Goal: Task Accomplishment & Management: Manage account settings

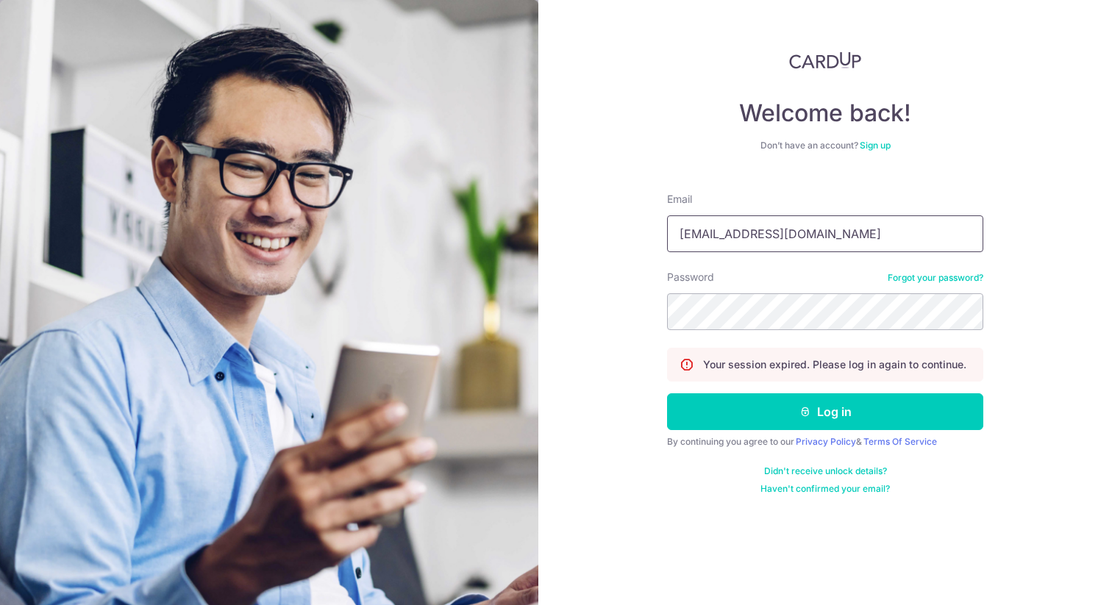
click at [734, 242] on input "mikelim22@gmail.com" at bounding box center [825, 234] width 316 height 37
type input "natlimhs@gmail.com"
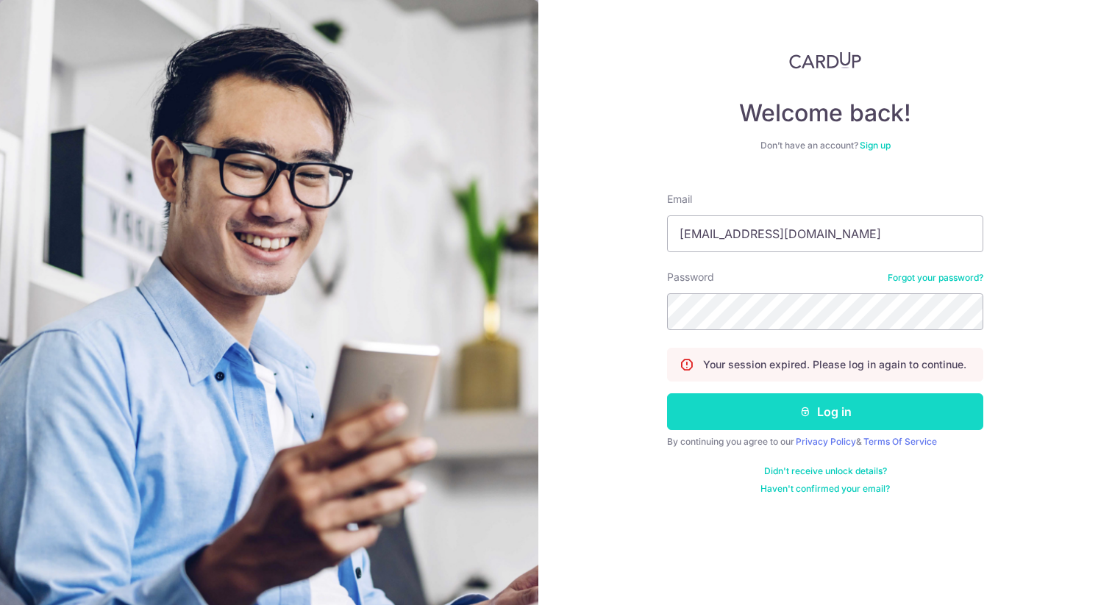
click at [821, 427] on button "Log in" at bounding box center [825, 412] width 316 height 37
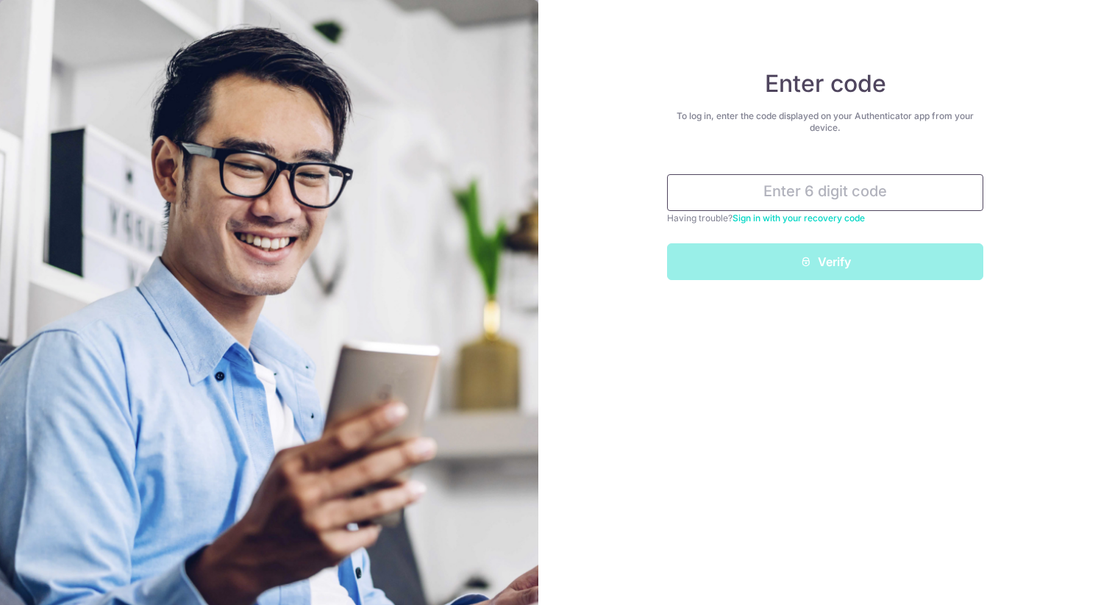
click at [769, 195] on input "text" at bounding box center [825, 192] width 316 height 37
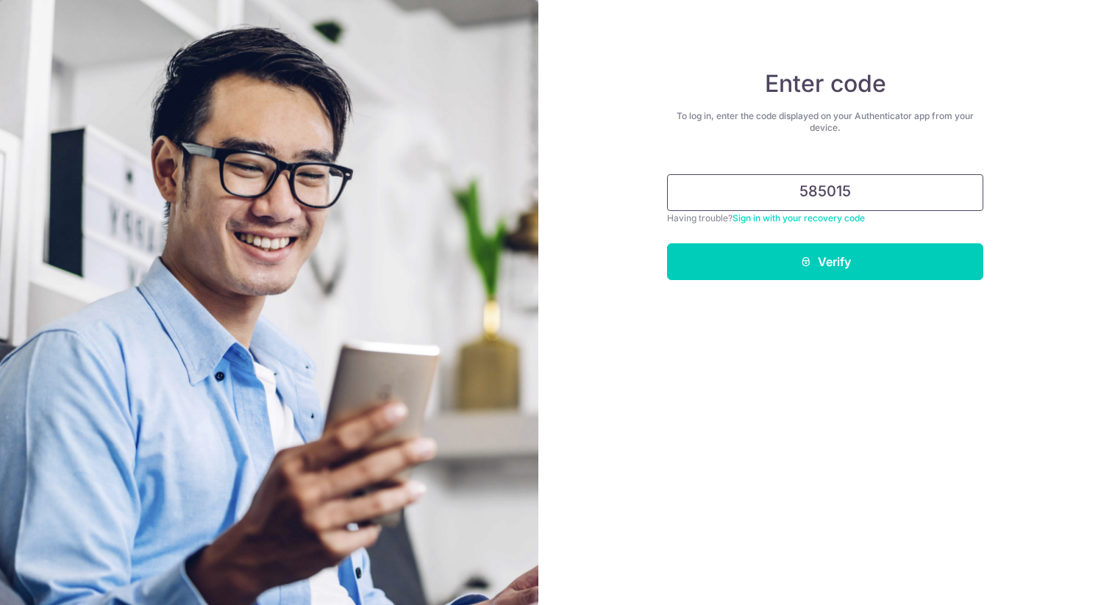
type input "585015"
click at [667, 244] on button "Verify" at bounding box center [825, 262] width 316 height 37
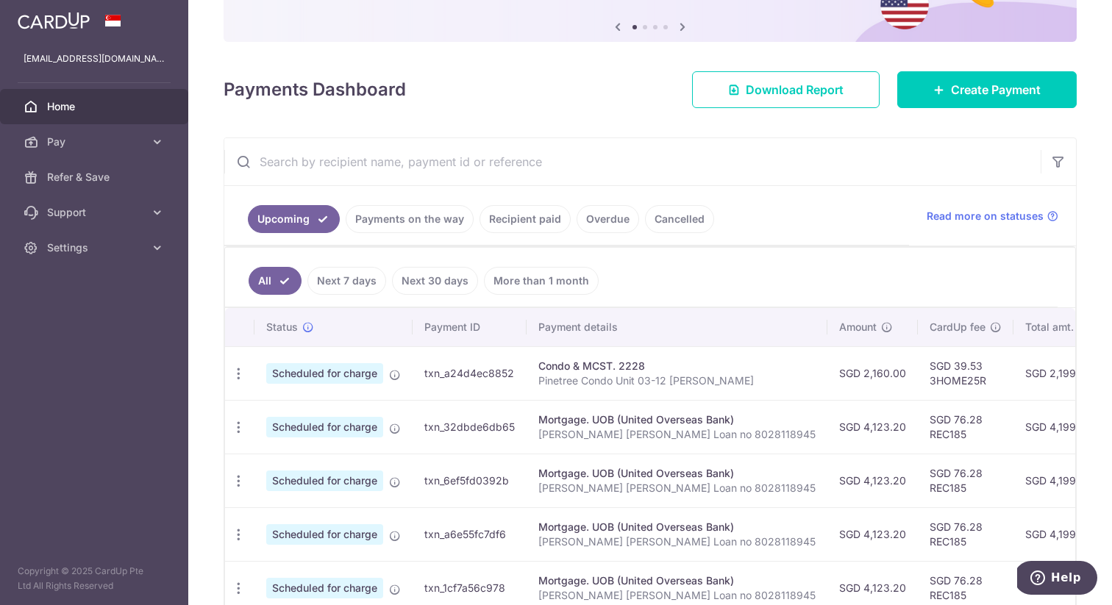
scroll to position [148, 0]
